Goal: Task Accomplishment & Management: Complete application form

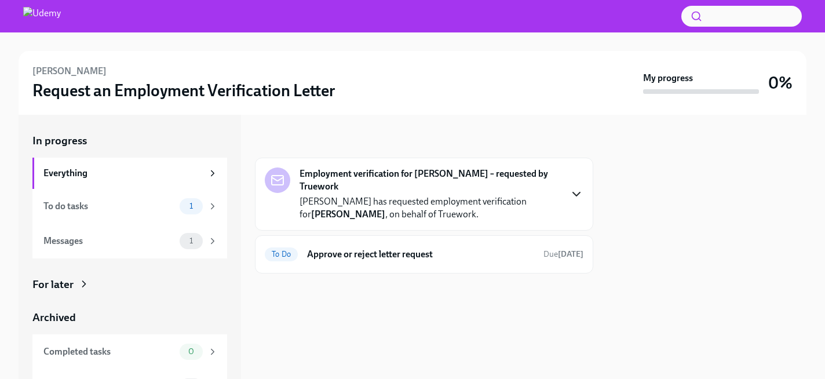
click at [577, 194] on icon "button" at bounding box center [576, 193] width 7 height 3
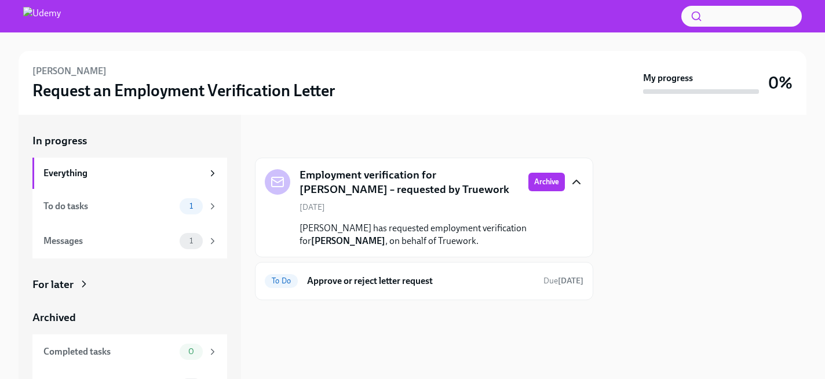
click at [393, 178] on h5 "Employment verification for Nelson Pálima – requested by Truework" at bounding box center [408, 182] width 219 height 30
click at [372, 280] on h6 "Approve or reject letter request" at bounding box center [420, 280] width 227 height 13
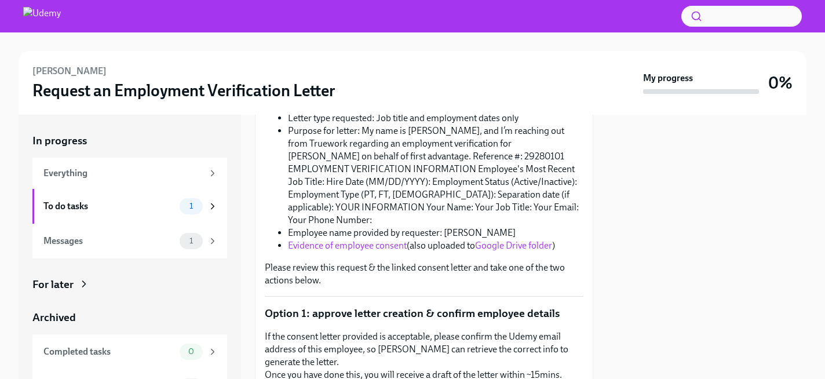
scroll to position [229, 0]
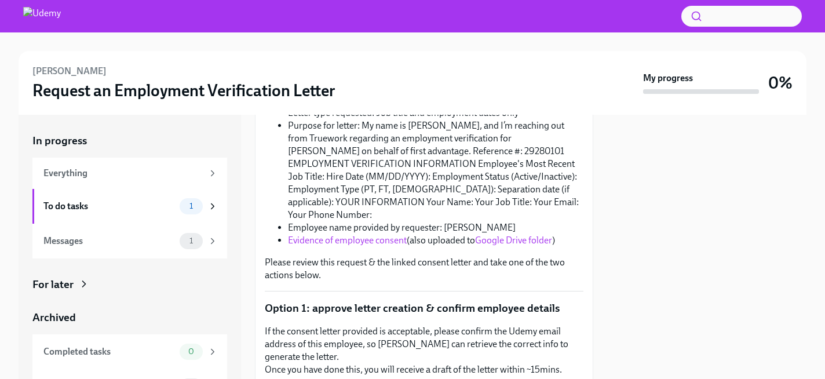
click at [381, 234] on link "Evidence of employee consent" at bounding box center [347, 239] width 119 height 11
click at [515, 234] on link "Google Drive folder" at bounding box center [513, 239] width 77 height 11
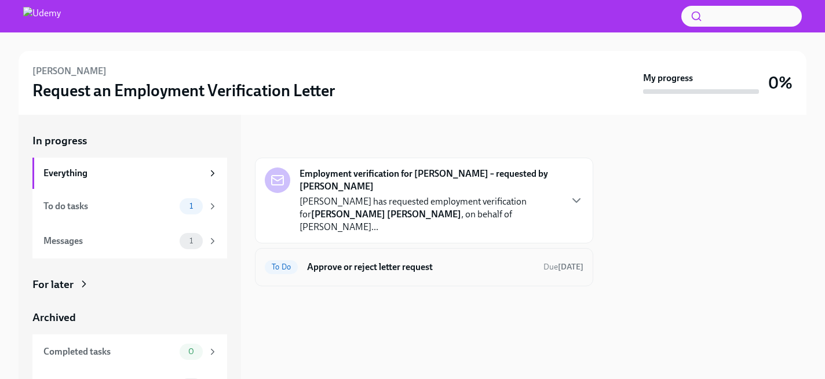
click at [379, 261] on h6 "Approve or reject letter request" at bounding box center [420, 267] width 227 height 13
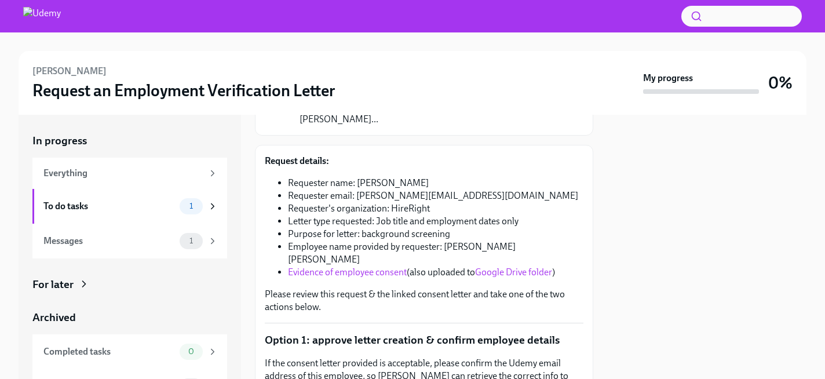
scroll to position [132, 0]
click at [357, 268] on link "Evidence of employee consent" at bounding box center [347, 273] width 119 height 11
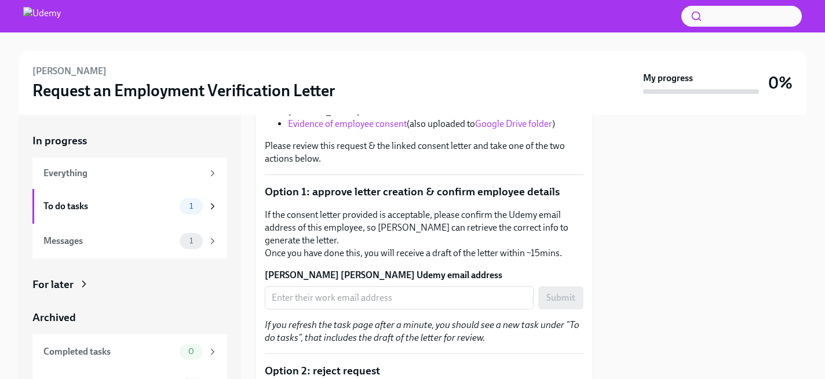
scroll to position [285, 0]
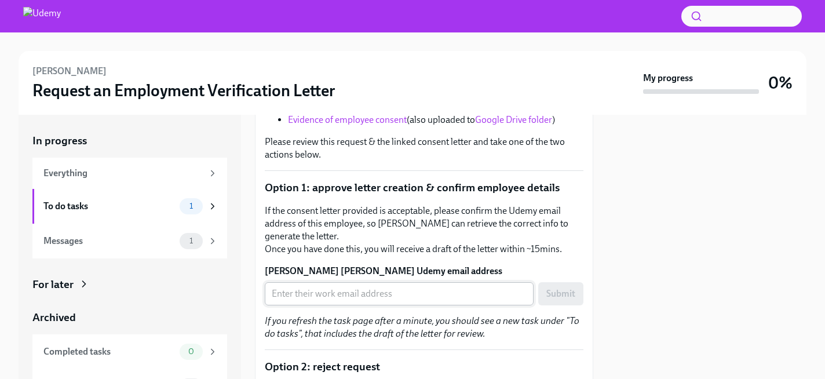
click at [394, 282] on input "Shane Daniel Keating's Udemy email address" at bounding box center [399, 293] width 269 height 23
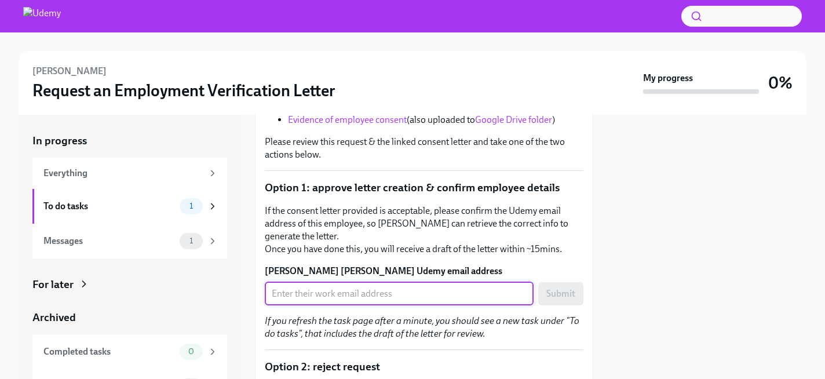
click at [317, 282] on input "Shane Daniel Keating's Udemy email address" at bounding box center [399, 293] width 269 height 23
paste input "shane.keating@udemy.com"
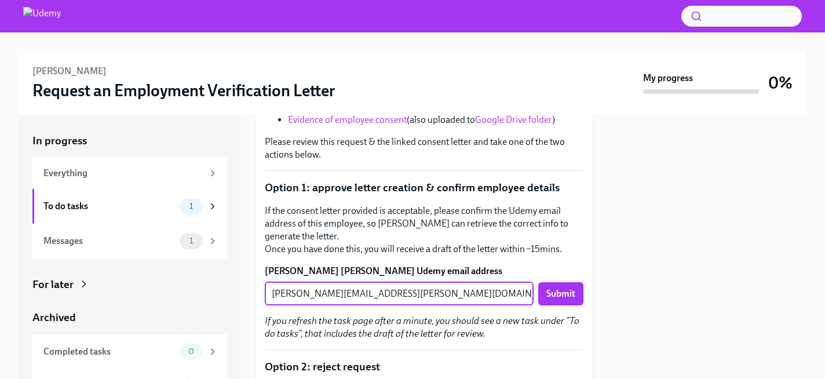
type input "shane.keating@udemy.com"
click at [562, 288] on span "Submit" at bounding box center [560, 294] width 29 height 12
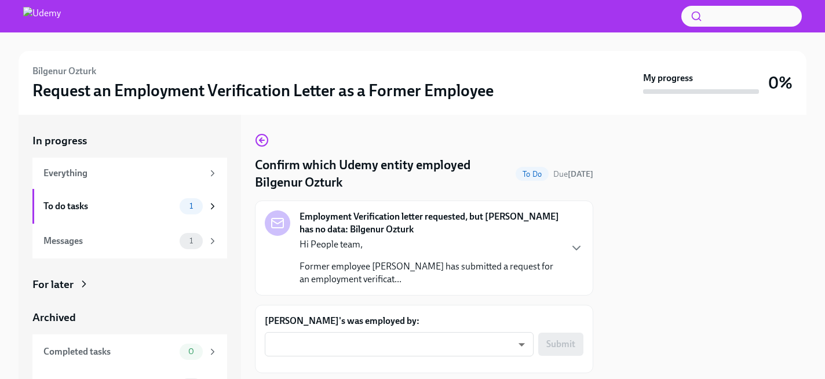
scroll to position [31, 0]
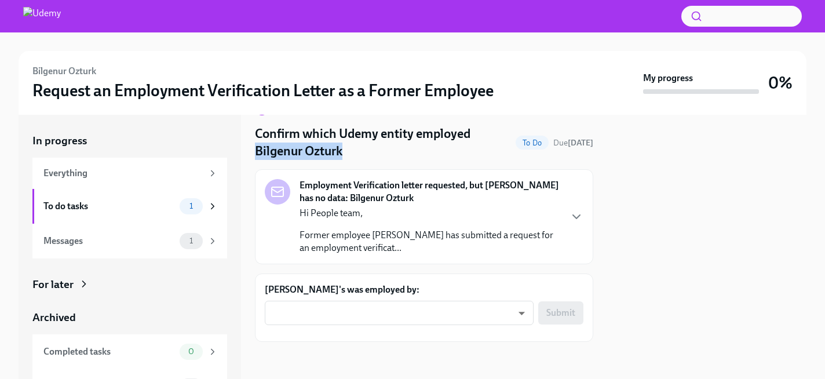
drag, startPoint x: 256, startPoint y: 150, endPoint x: 367, endPoint y: 151, distance: 111.2
click at [368, 151] on h4 "Confirm which Udemy entity employed Bilgenur Ozturk" at bounding box center [383, 142] width 256 height 35
copy h4 "Bilgenur Ozturk"
click at [386, 322] on body "Bilgenur Ozturk Request an Employment Verification Letter as a Former Employee …" at bounding box center [412, 189] width 825 height 379
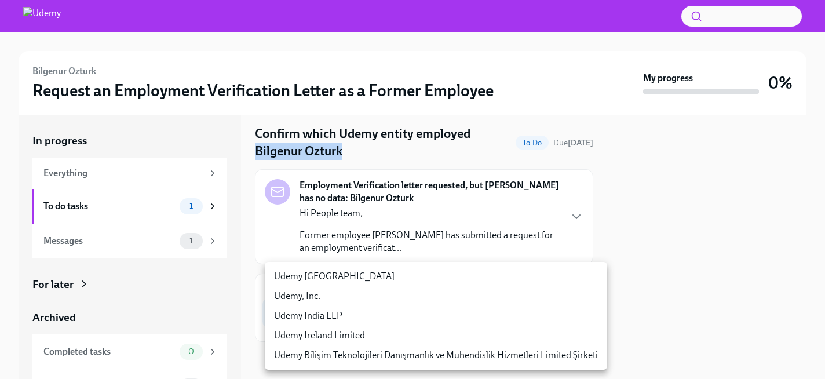
click at [409, 341] on li "Udemy Ireland Limited" at bounding box center [436, 335] width 342 height 20
type input "qn1Lfao0U"
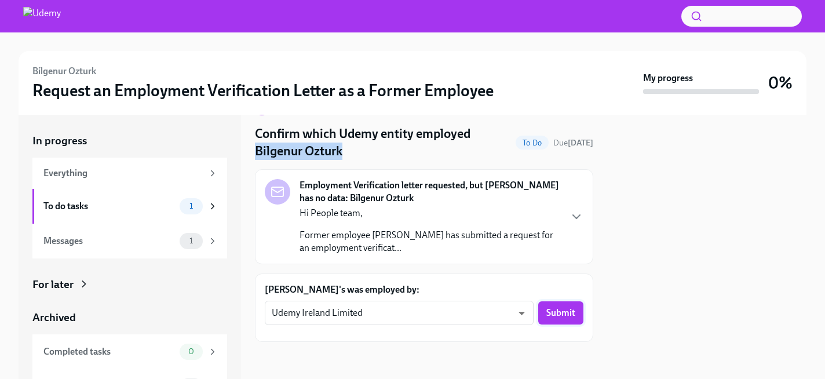
click at [565, 313] on span "Submit" at bounding box center [560, 313] width 29 height 12
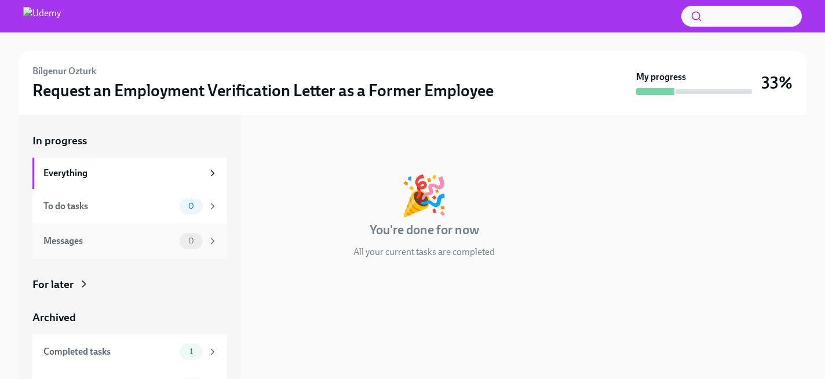
scroll to position [25, 0]
